Goal: Transaction & Acquisition: Obtain resource

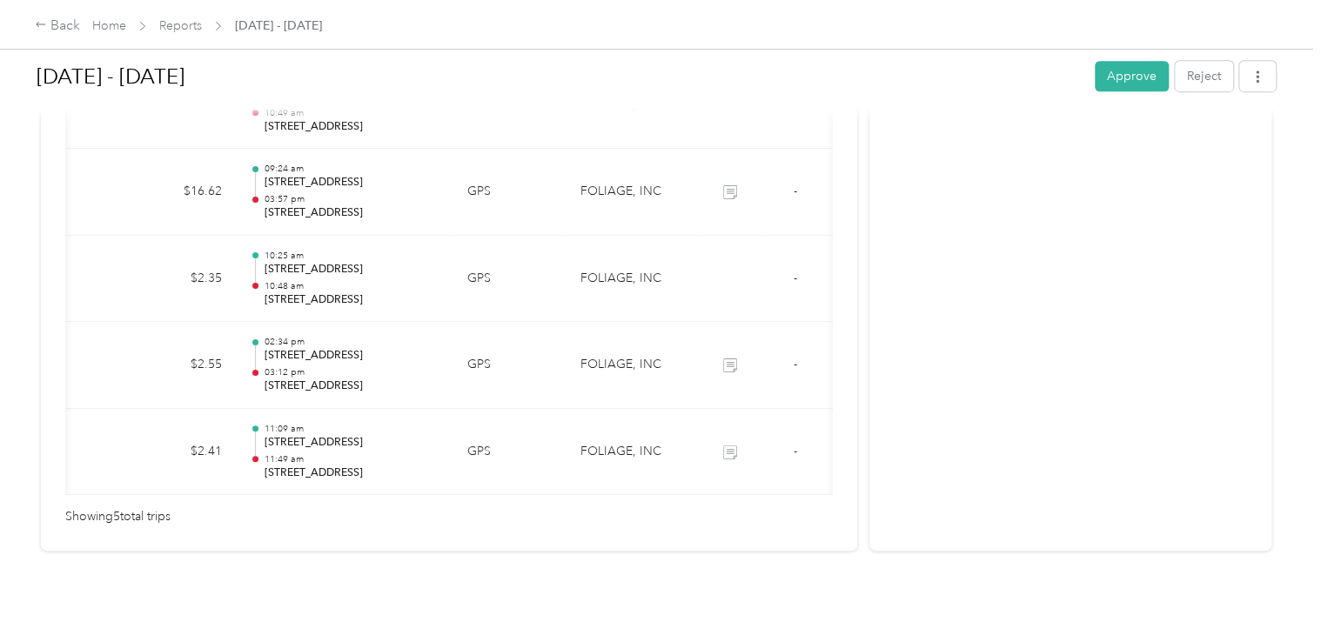
scroll to position [0, 252]
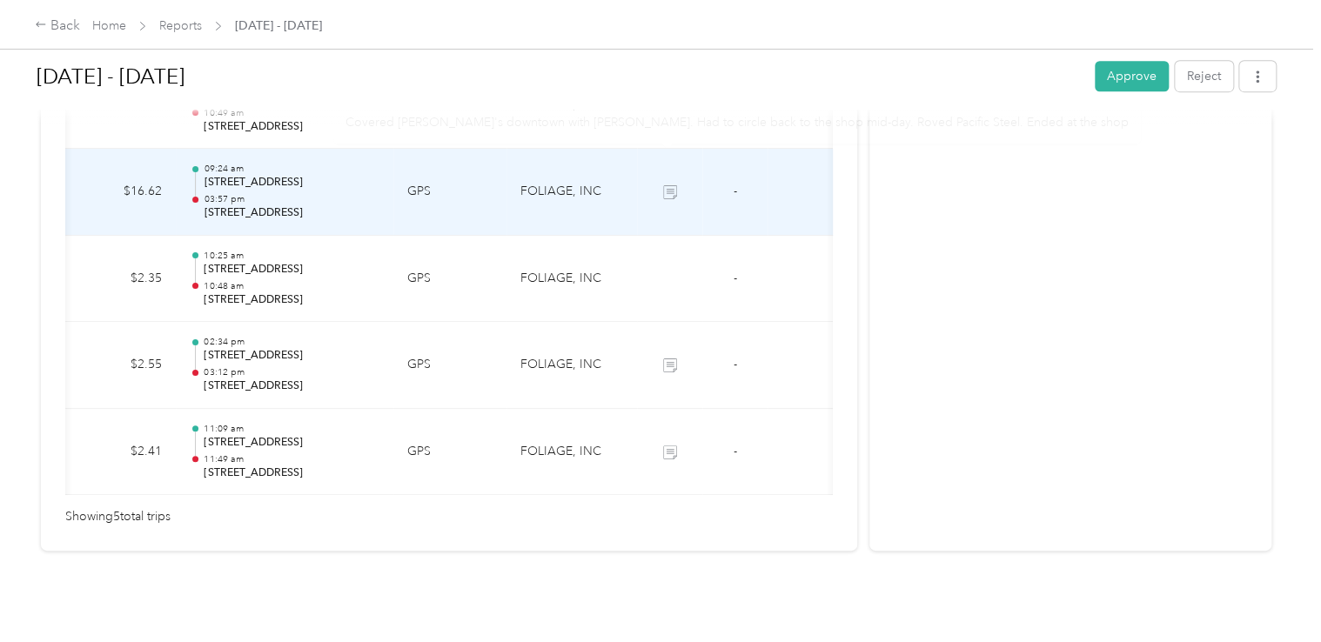
click at [682, 171] on td at bounding box center [669, 192] width 65 height 87
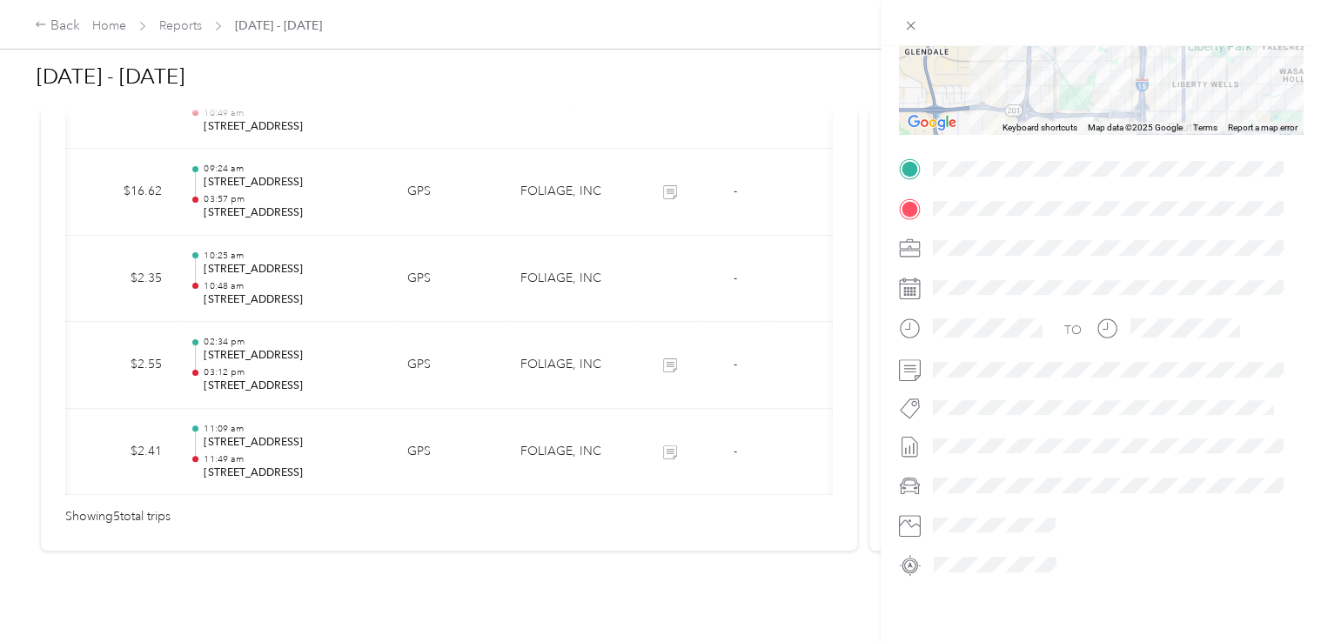
scroll to position [267, 0]
click at [908, 365] on icon at bounding box center [912, 372] width 16 height 15
click at [668, 339] on div "Trip details This trip cannot be edited because it is either under review, appr…" at bounding box center [660, 321] width 1321 height 642
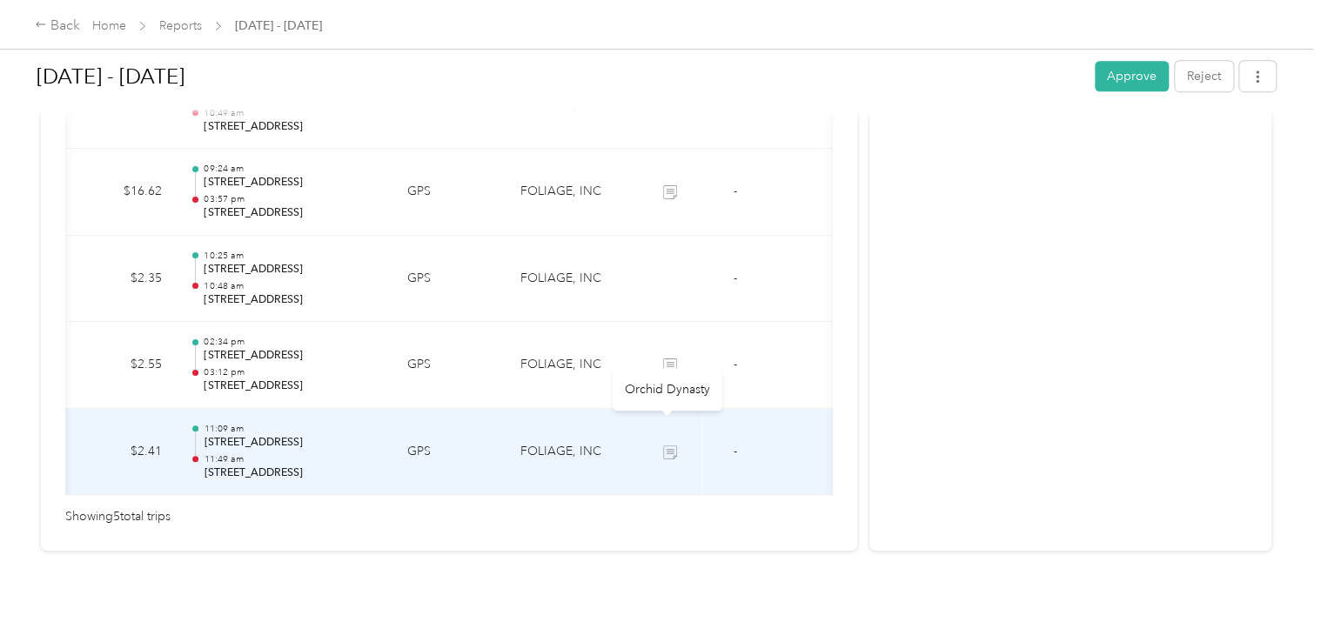
click at [669, 445] on icon at bounding box center [669, 451] width 13 height 13
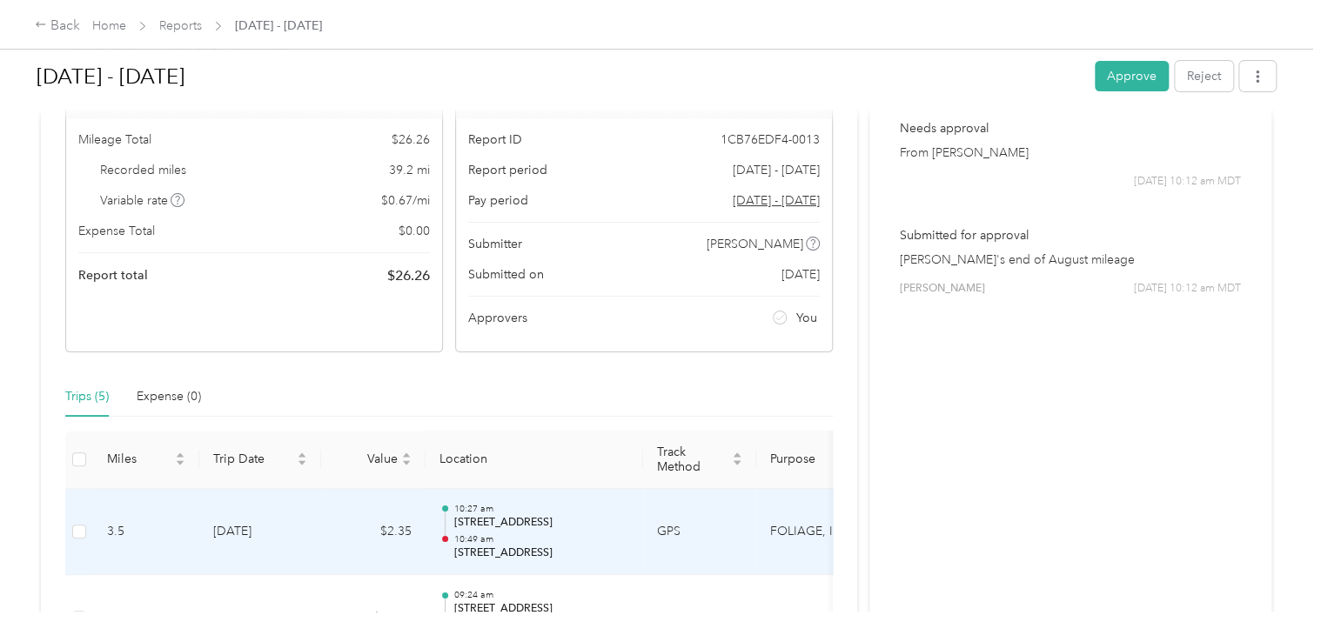
scroll to position [68, 0]
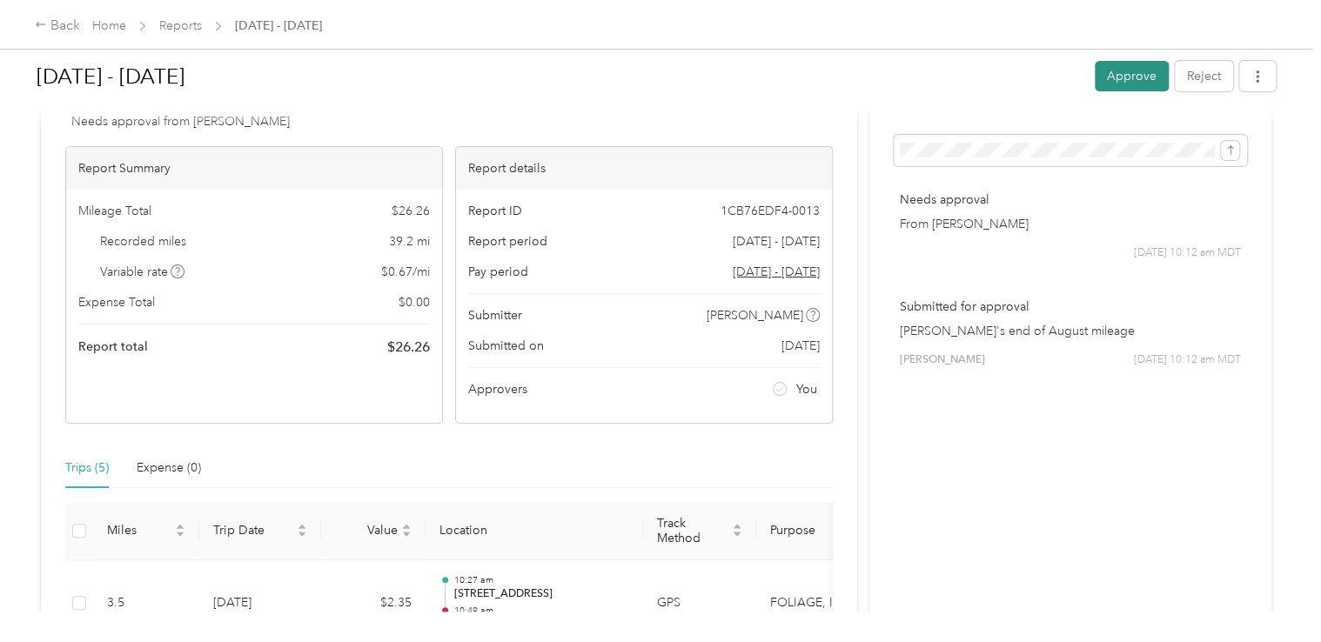
click at [1129, 83] on button "Approve" at bounding box center [1131, 76] width 74 height 30
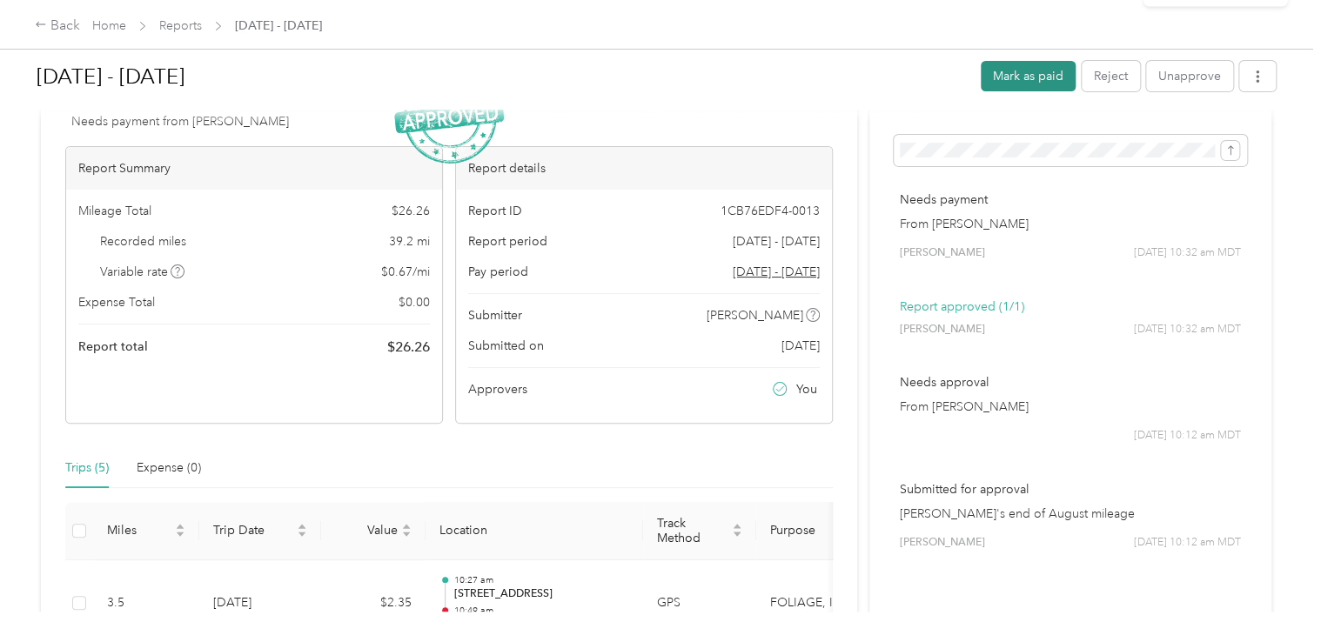
click at [1016, 82] on button "Mark as paid" at bounding box center [1027, 76] width 95 height 30
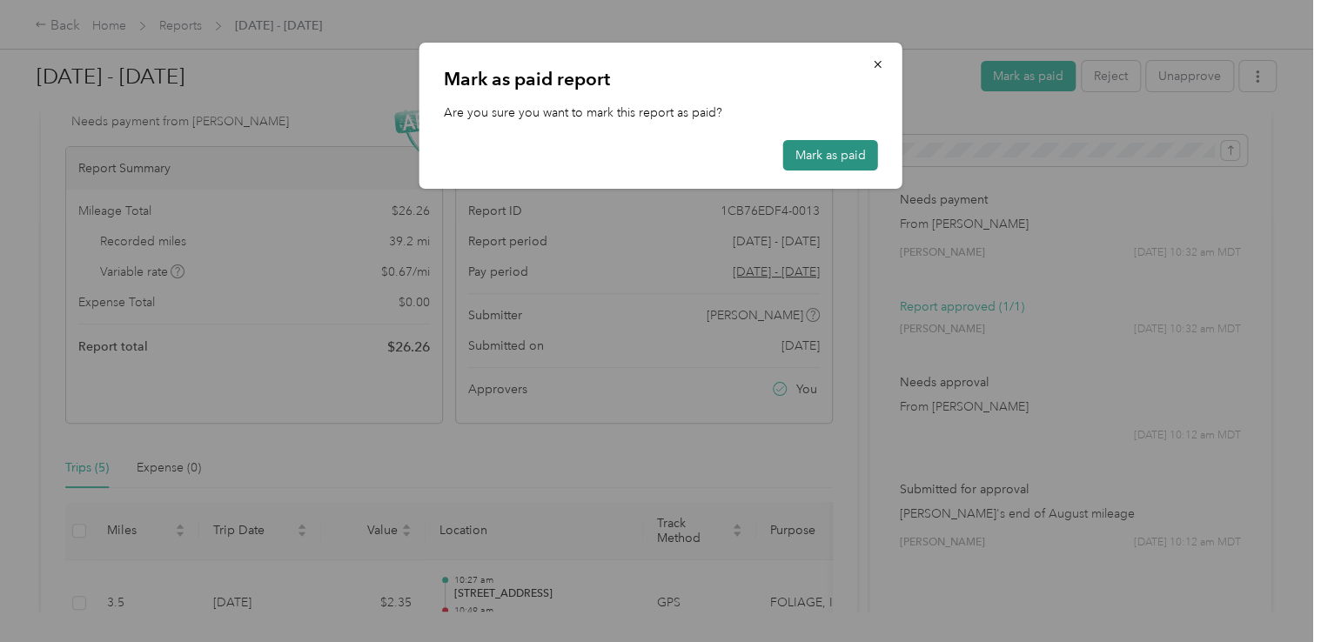
click at [803, 144] on button "Mark as paid" at bounding box center [830, 155] width 95 height 30
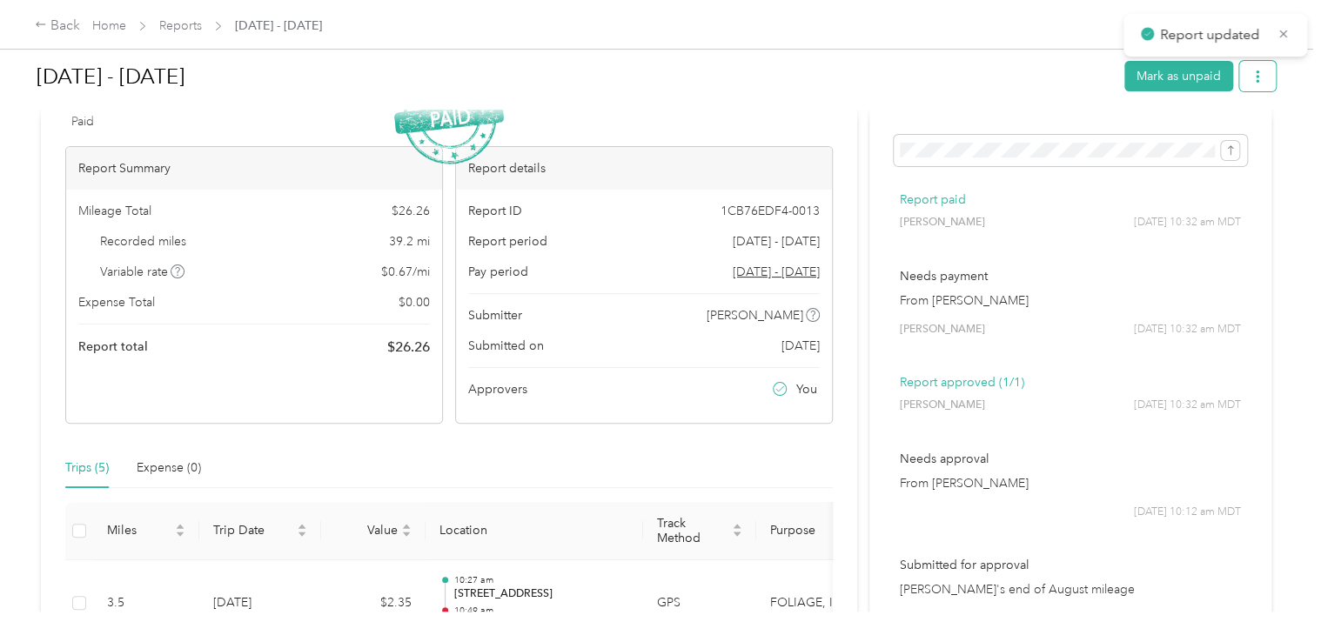
click at [1263, 81] on button "button" at bounding box center [1257, 76] width 37 height 30
click at [1207, 141] on span "Download" at bounding box center [1202, 139] width 57 height 18
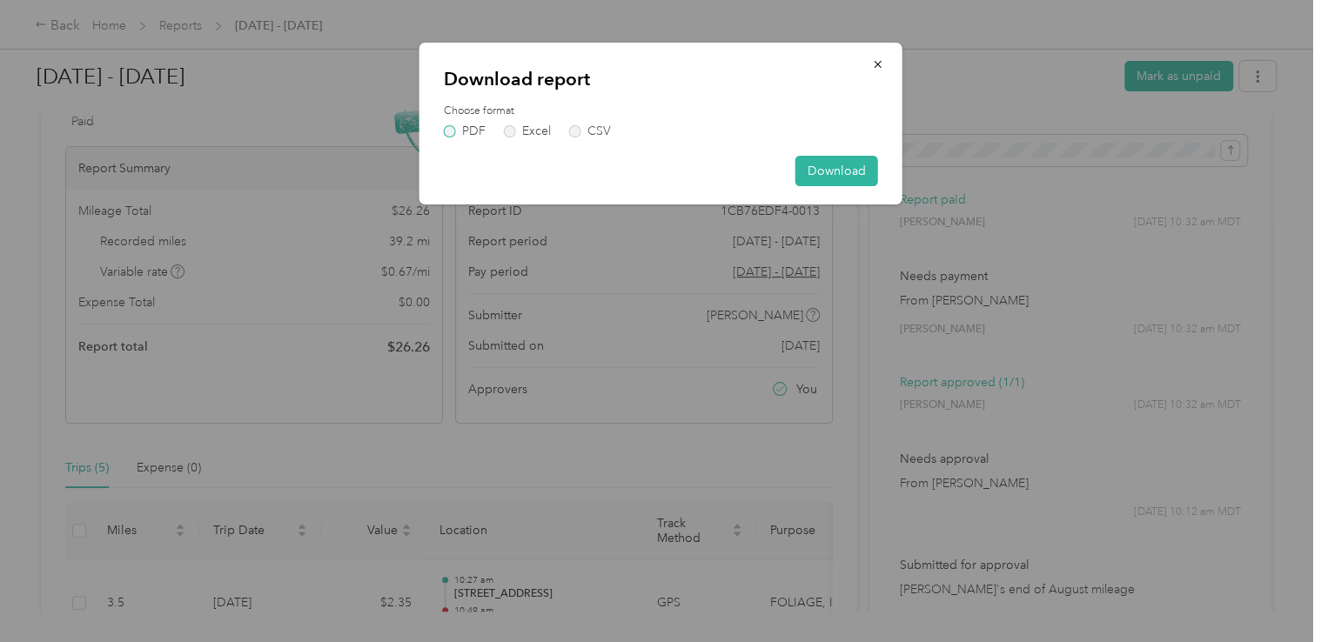
click at [450, 128] on label "PDF" at bounding box center [465, 131] width 42 height 12
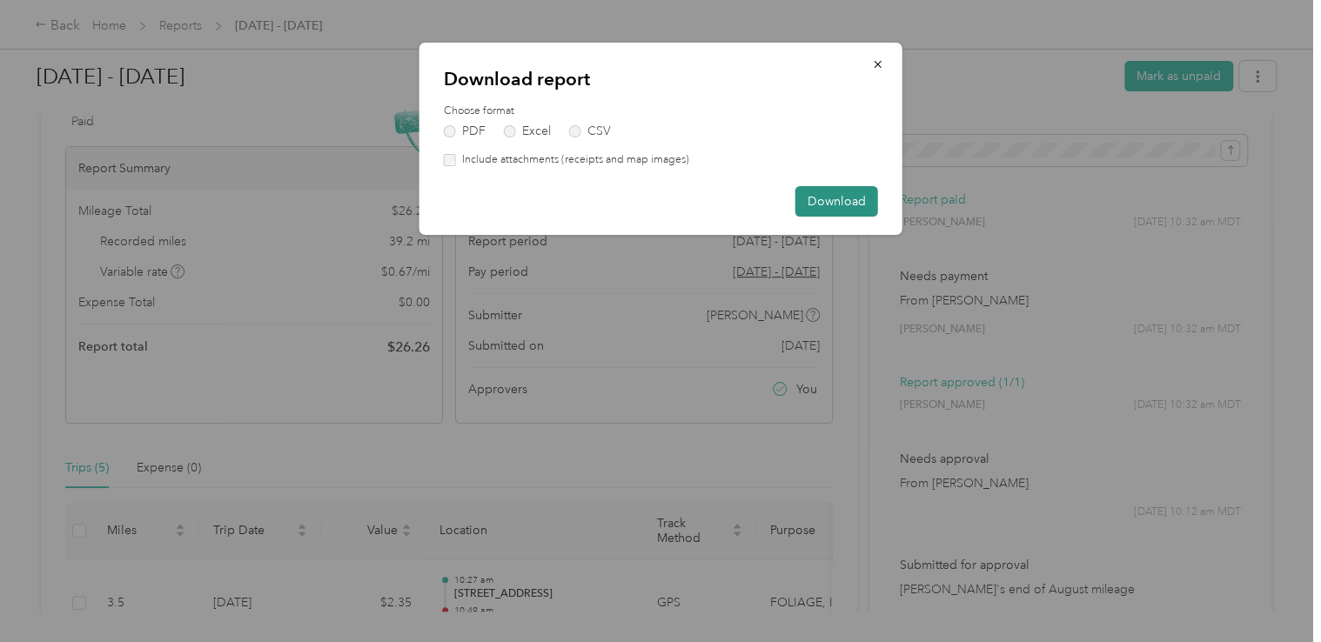
click at [845, 198] on button "Download" at bounding box center [836, 201] width 83 height 30
